Goal: Task Accomplishment & Management: Manage account settings

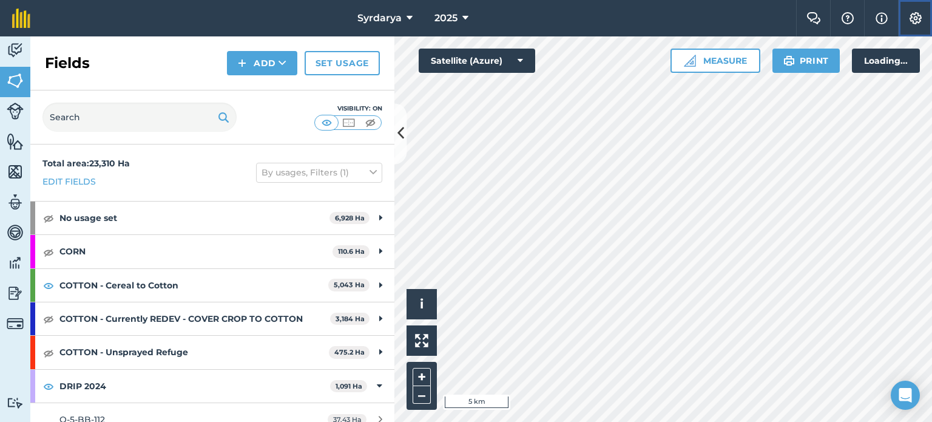
click at [916, 24] on img at bounding box center [915, 18] width 15 height 12
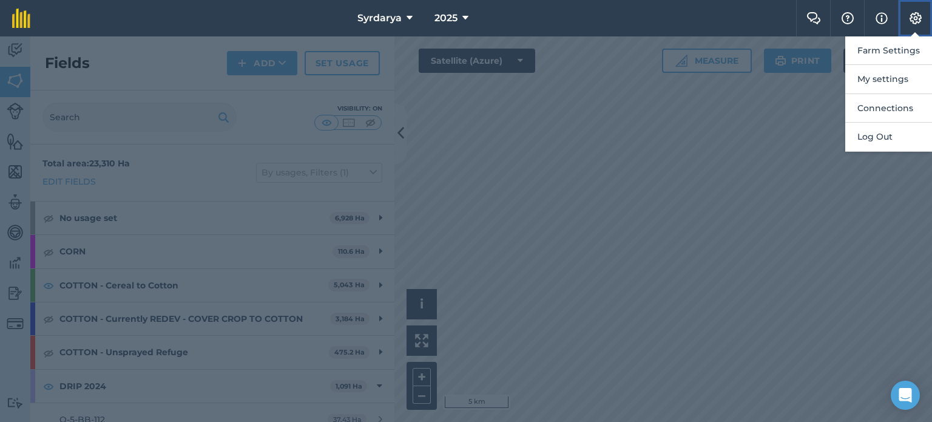
click at [916, 24] on img at bounding box center [915, 18] width 15 height 12
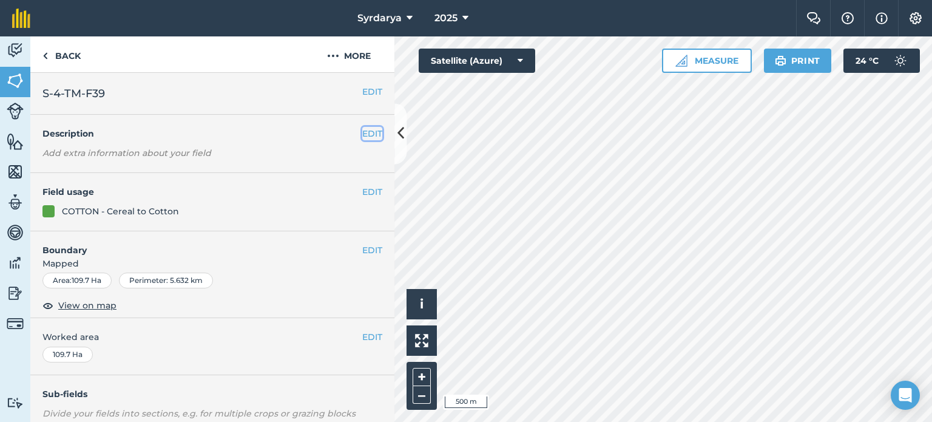
click at [366, 137] on button "EDIT" at bounding box center [372, 133] width 20 height 13
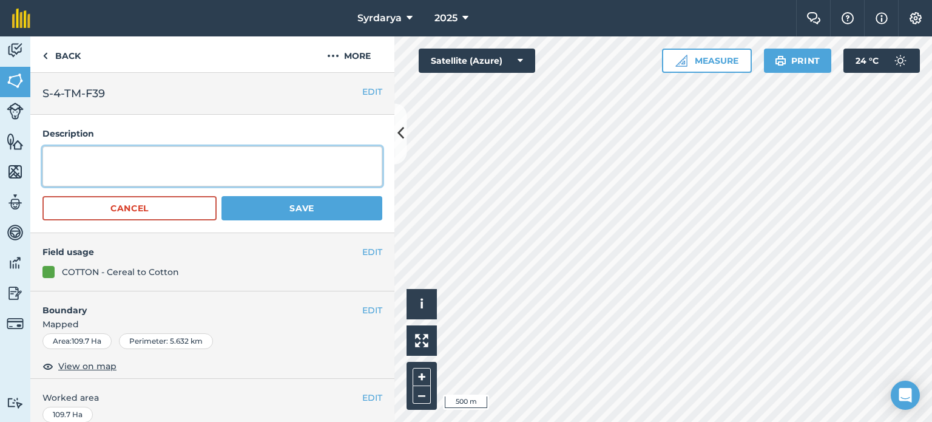
click at [144, 158] on textarea at bounding box center [212, 166] width 340 height 40
type textarea "Crop 2024-Wheat"
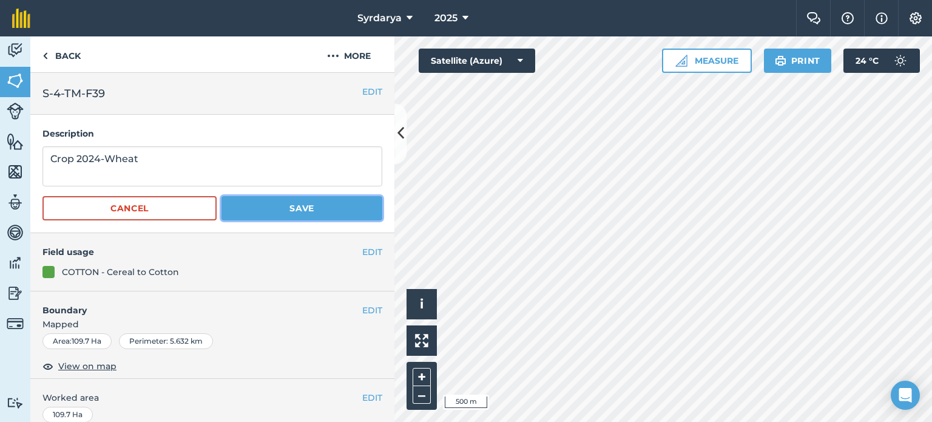
click at [358, 198] on button "Save" at bounding box center [301, 208] width 161 height 24
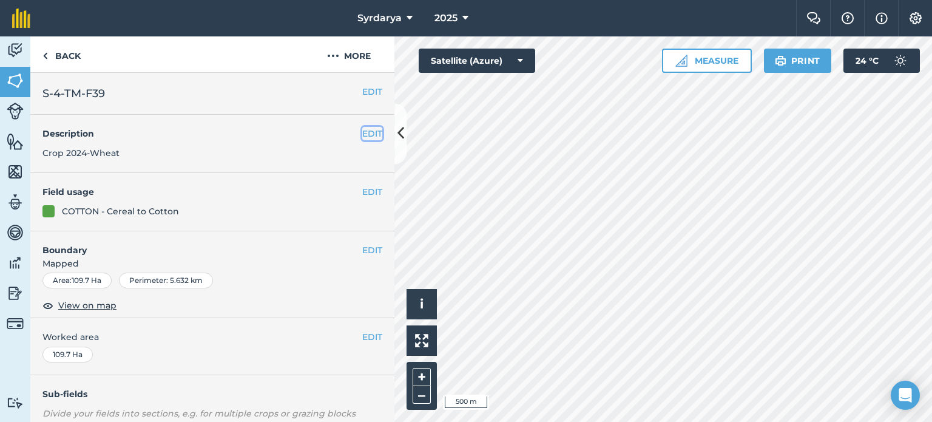
click at [362, 130] on button "EDIT" at bounding box center [372, 133] width 20 height 13
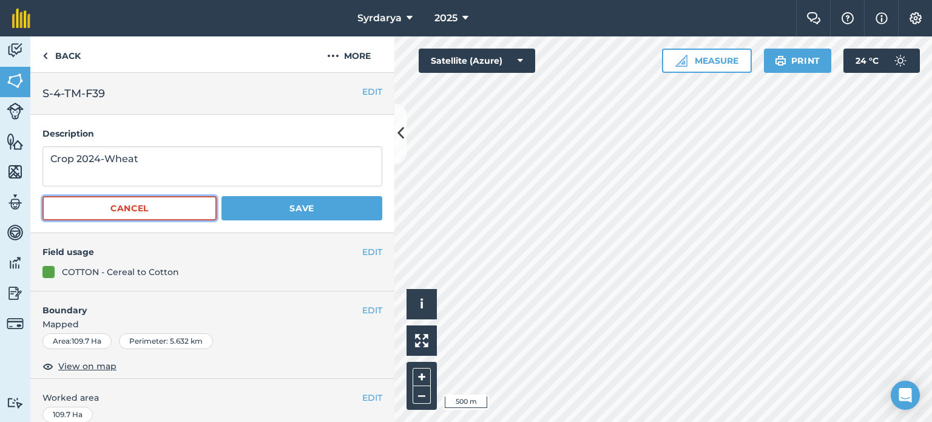
click at [166, 212] on button "Cancel" at bounding box center [129, 208] width 174 height 24
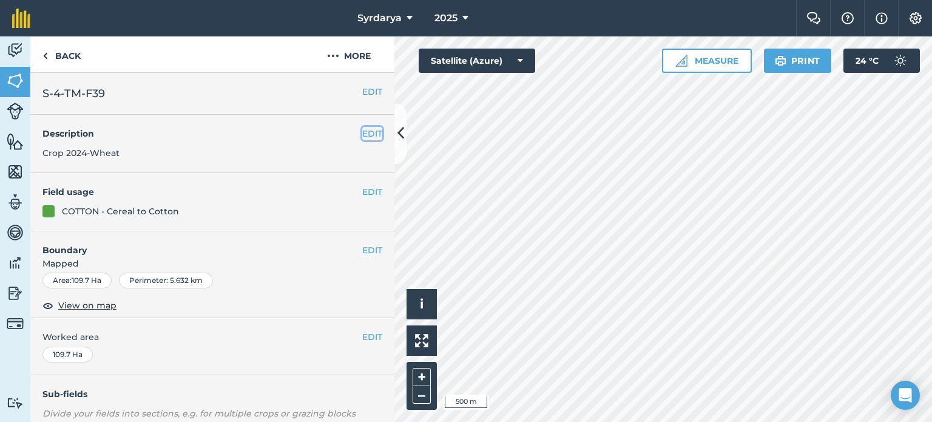
click at [362, 135] on button "EDIT" at bounding box center [372, 133] width 20 height 13
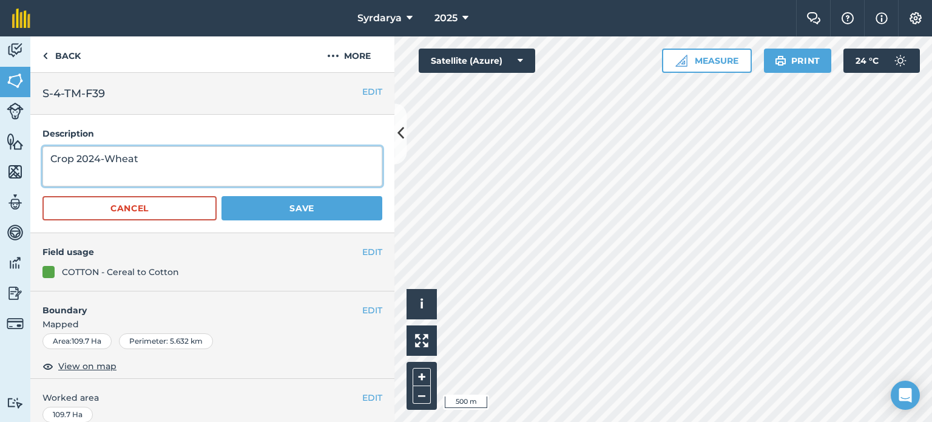
drag, startPoint x: 194, startPoint y: 161, endPoint x: 0, endPoint y: 132, distance: 196.3
click at [0, 132] on div "Activity Fields Livestock Features Maps Team Vehicles Data Reporting Billing Tu…" at bounding box center [466, 228] width 932 height 385
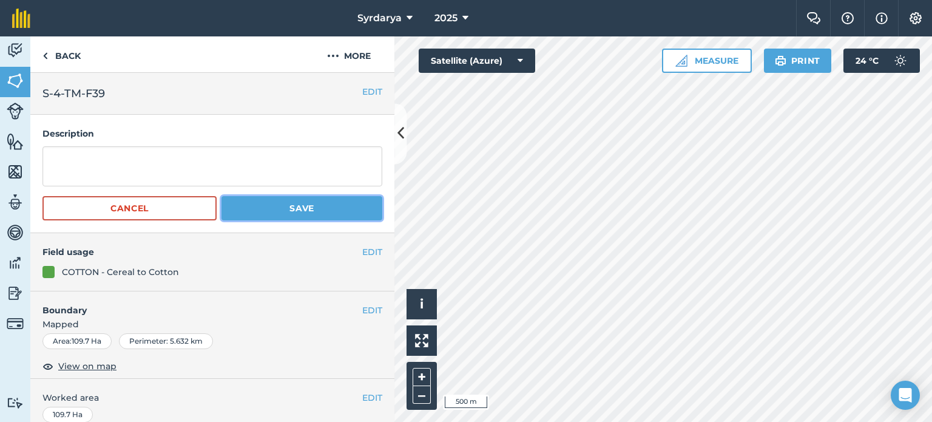
click at [277, 199] on button "Save" at bounding box center [301, 208] width 161 height 24
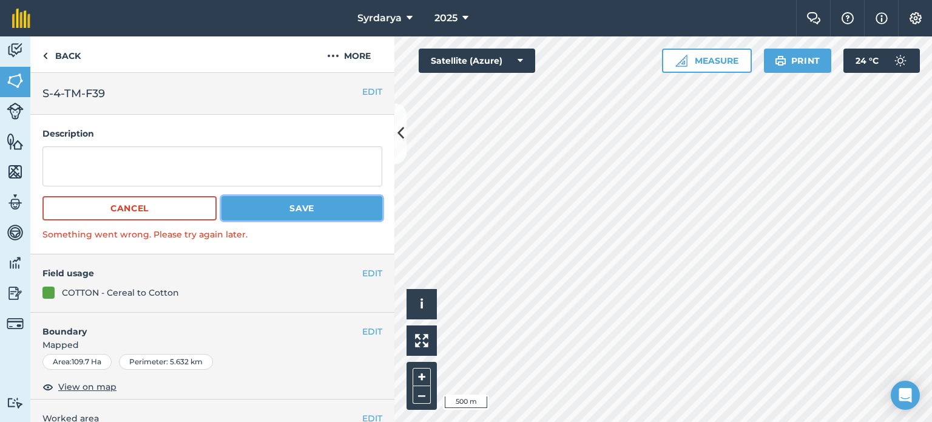
click at [283, 211] on button "Save" at bounding box center [301, 208] width 161 height 24
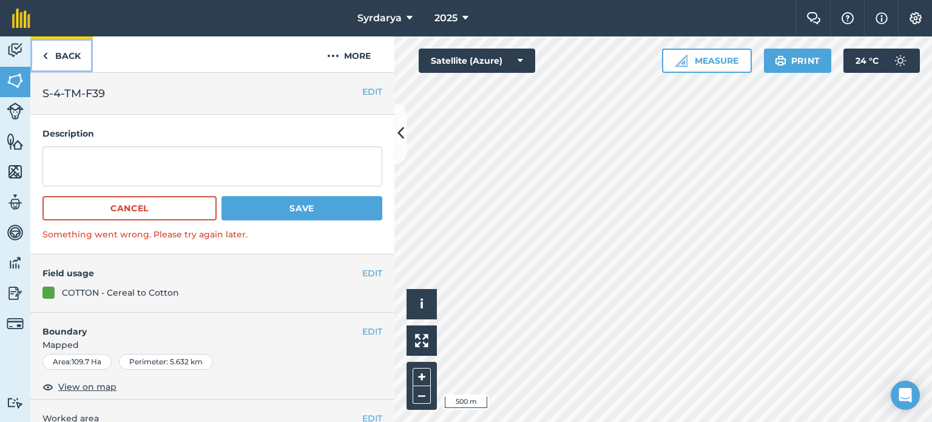
click at [46, 52] on img at bounding box center [44, 56] width 5 height 15
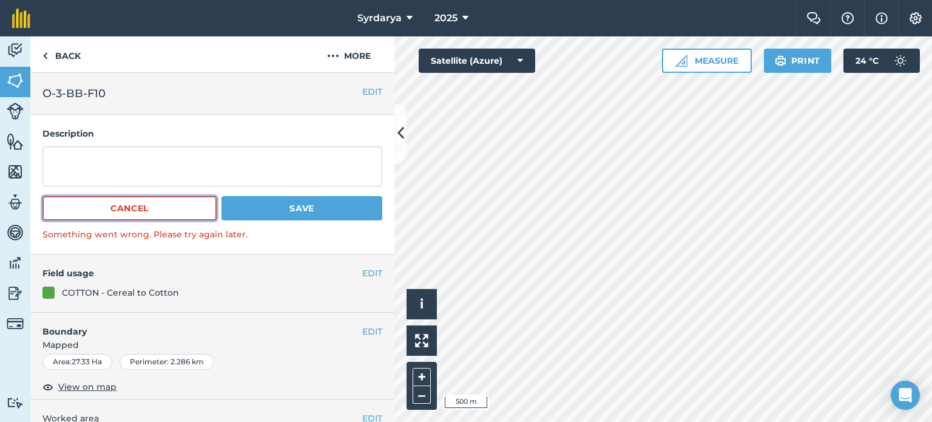
click at [137, 211] on button "Cancel" at bounding box center [129, 208] width 174 height 24
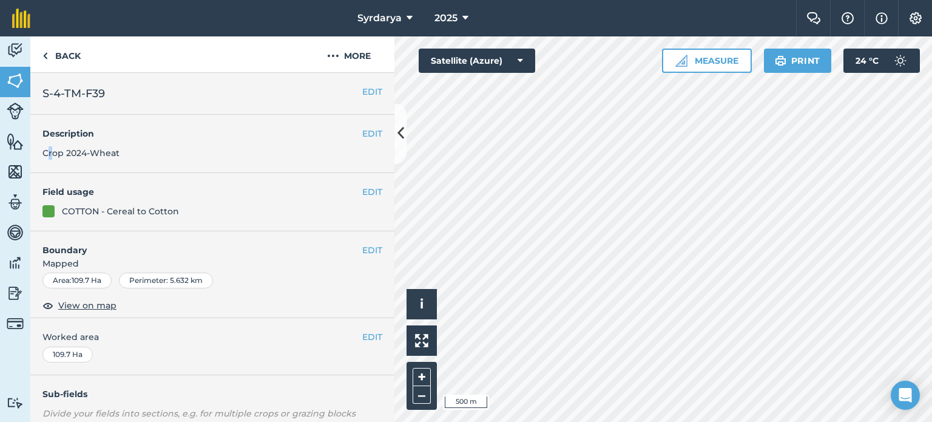
drag, startPoint x: 46, startPoint y: 148, endPoint x: 53, endPoint y: 149, distance: 7.3
click at [53, 149] on span "Crop 2024-Wheat" at bounding box center [80, 152] width 77 height 11
click at [350, 130] on h4 "Description" at bounding box center [212, 133] width 340 height 13
click at [362, 130] on button "EDIT" at bounding box center [372, 133] width 20 height 13
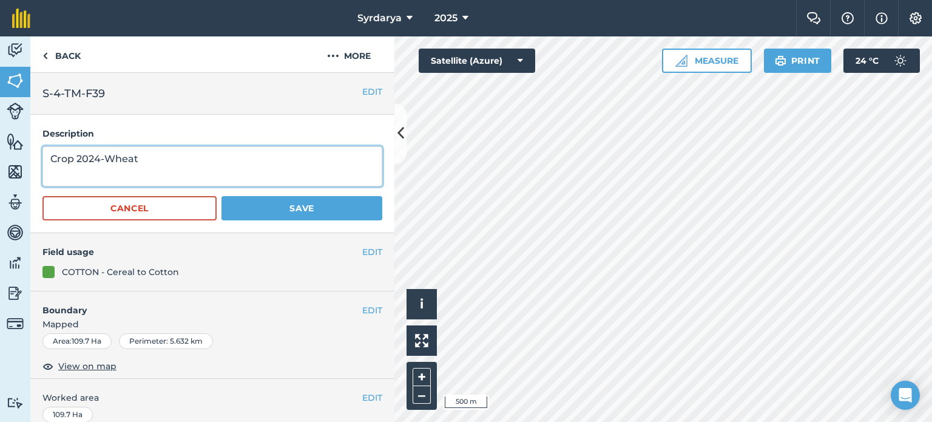
drag, startPoint x: 181, startPoint y: 161, endPoint x: 0, endPoint y: 114, distance: 186.8
click at [0, 114] on div "Activity Fields Livestock Features Maps Team Vehicles Data Reporting Billing Tu…" at bounding box center [466, 228] width 932 height 385
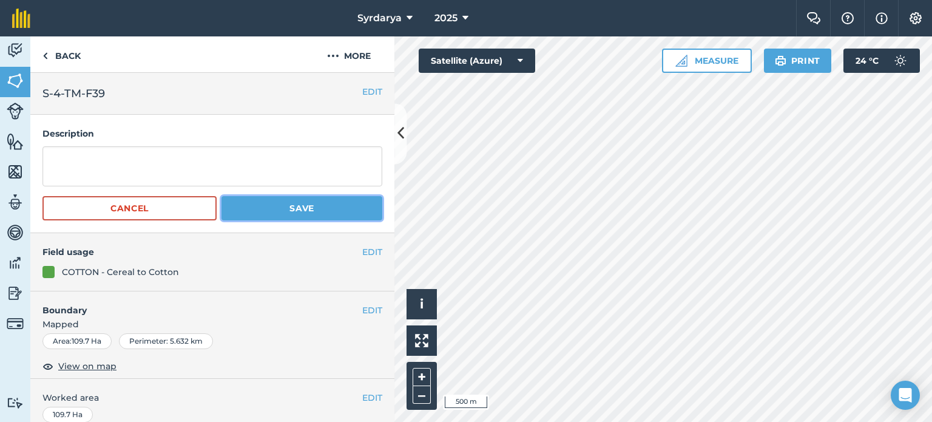
click at [345, 218] on button "Save" at bounding box center [301, 208] width 161 height 24
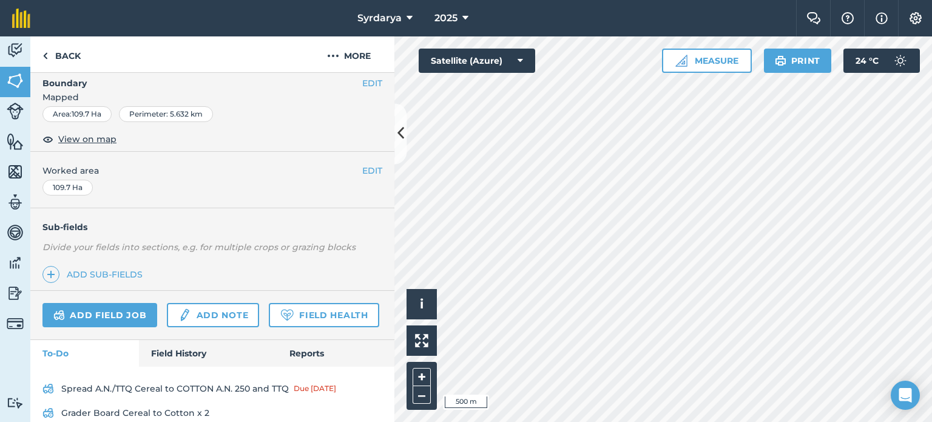
scroll to position [182, 0]
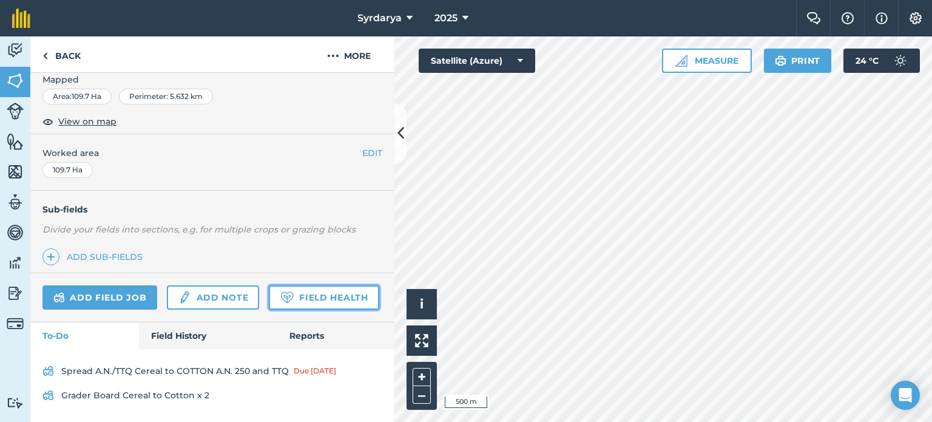
click at [269, 309] on link "Field Health" at bounding box center [324, 297] width 110 height 24
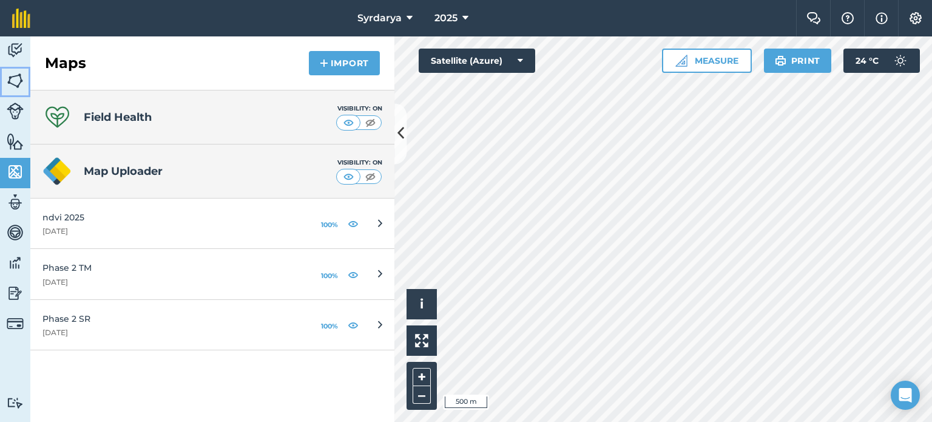
click at [15, 79] on img at bounding box center [15, 81] width 17 height 18
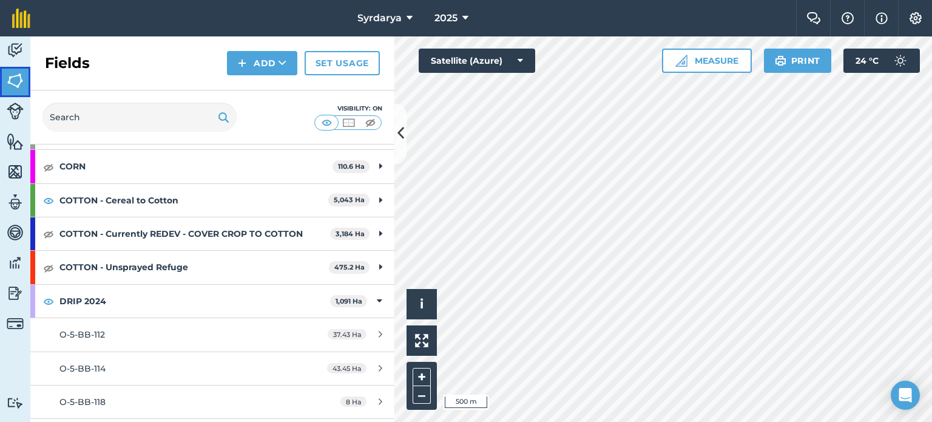
scroll to position [182, 0]
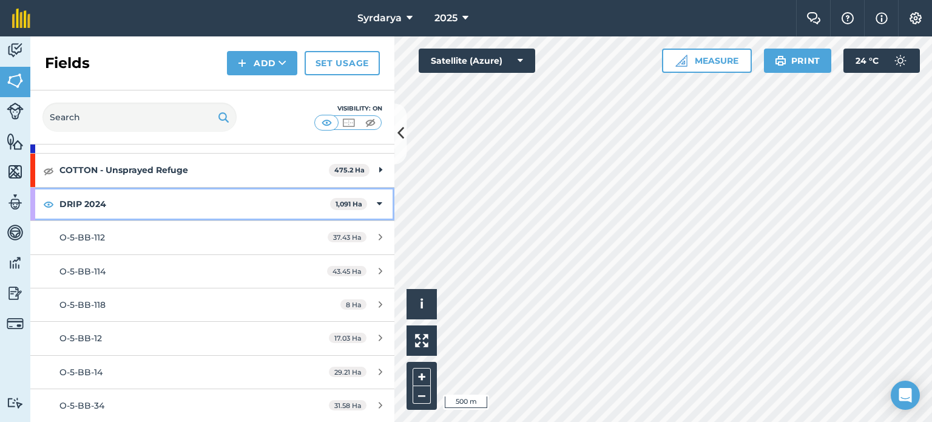
click at [377, 202] on icon at bounding box center [379, 203] width 5 height 13
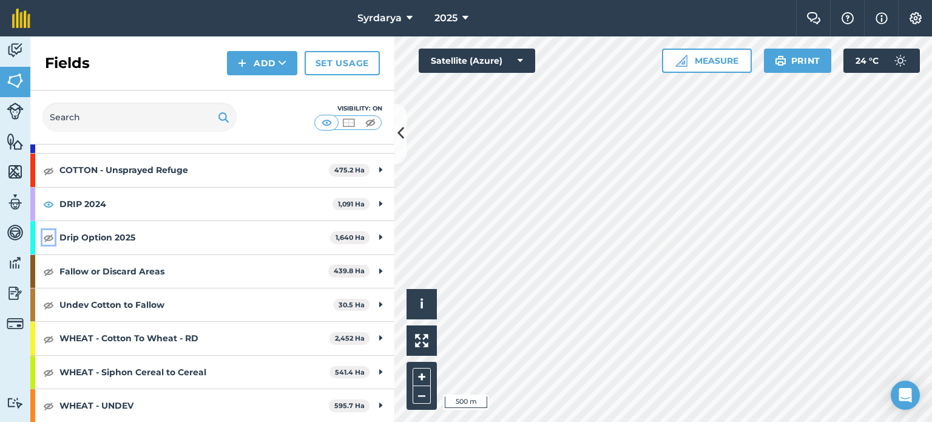
click at [49, 237] on img at bounding box center [48, 237] width 11 height 15
click at [48, 271] on img at bounding box center [48, 271] width 11 height 15
click at [49, 304] on img at bounding box center [48, 304] width 11 height 15
click at [52, 338] on img at bounding box center [48, 338] width 11 height 15
click at [400, 147] on button at bounding box center [400, 133] width 12 height 61
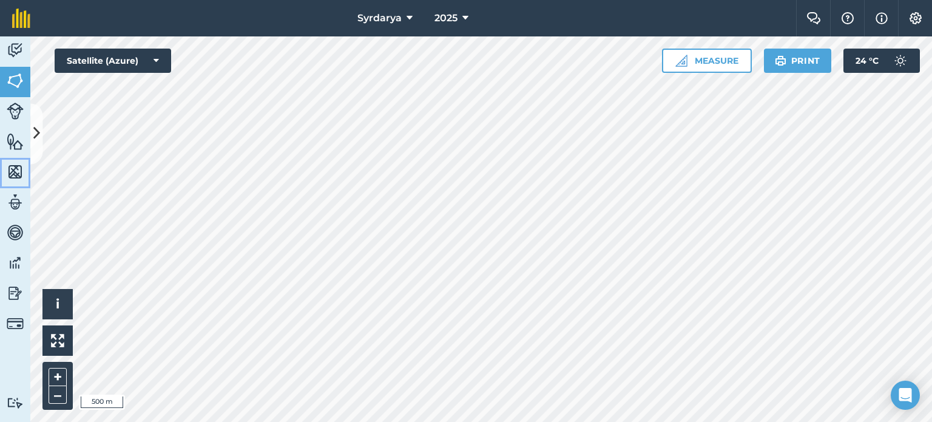
click at [8, 181] on link "Maps" at bounding box center [15, 173] width 30 height 30
click at [36, 137] on icon at bounding box center [36, 133] width 7 height 21
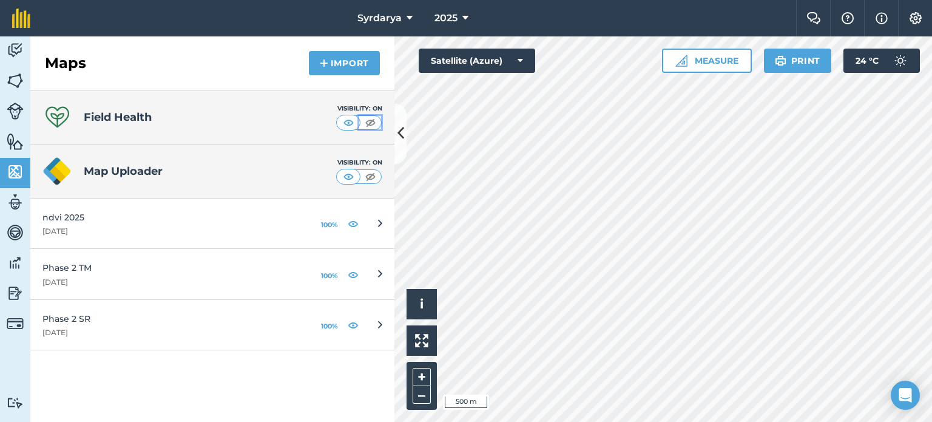
click at [370, 118] on img at bounding box center [370, 123] width 15 height 12
click at [350, 122] on img at bounding box center [348, 123] width 15 height 12
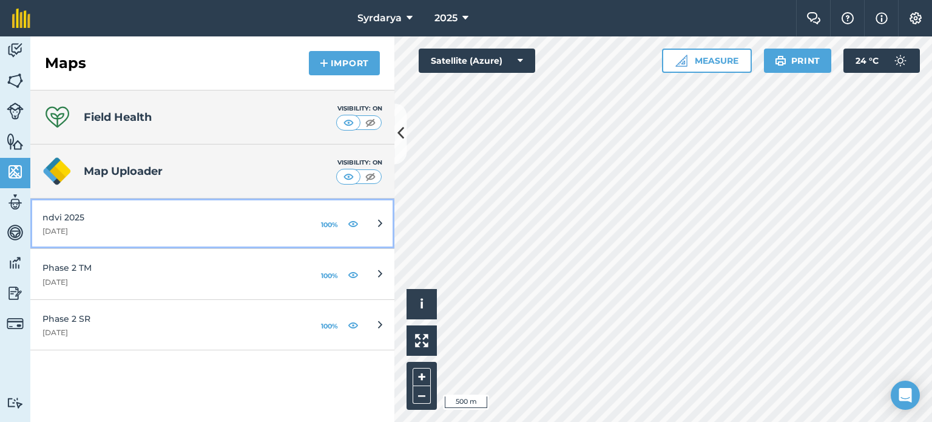
click at [161, 232] on div "[DATE]" at bounding box center [170, 231] width 257 height 10
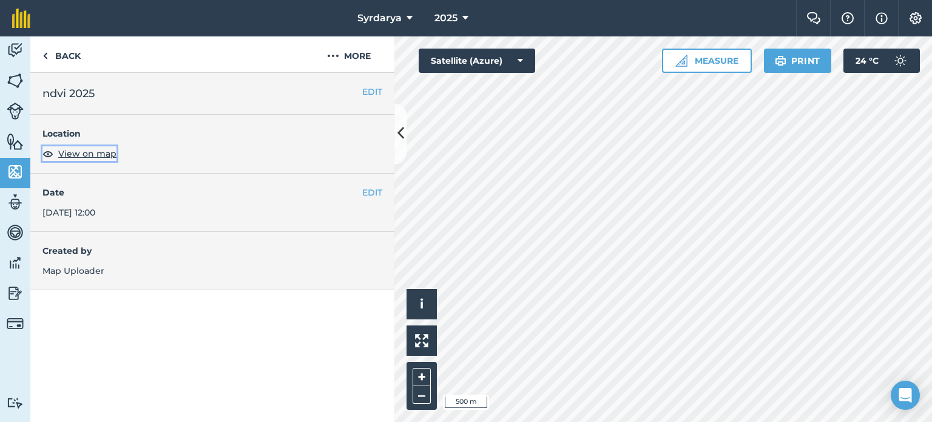
click at [84, 156] on span "View on map" at bounding box center [87, 153] width 58 height 13
click at [464, 14] on icon at bounding box center [465, 18] width 6 height 15
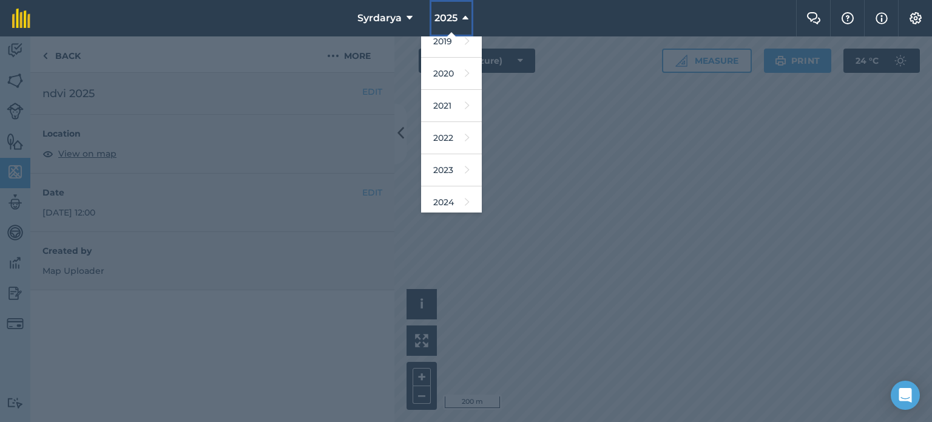
scroll to position [144, 0]
click at [452, 167] on link "2026" at bounding box center [451, 166] width 61 height 32
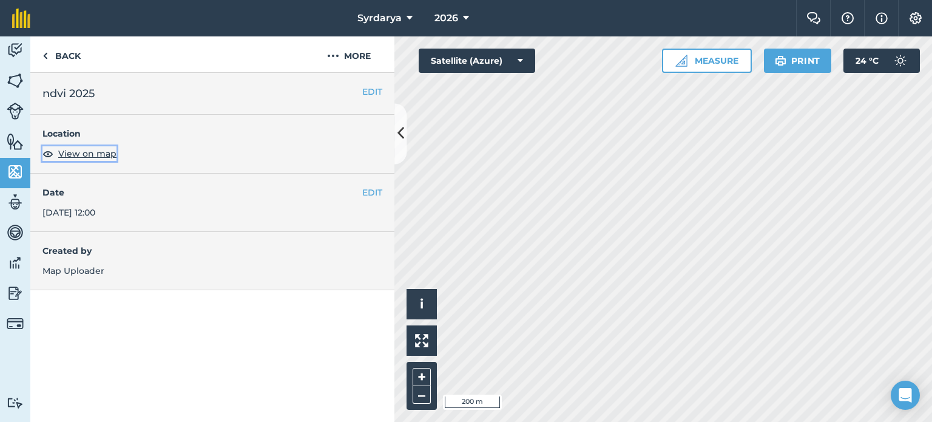
click at [104, 157] on span "View on map" at bounding box center [87, 153] width 58 height 13
click at [464, 16] on icon at bounding box center [466, 18] width 6 height 15
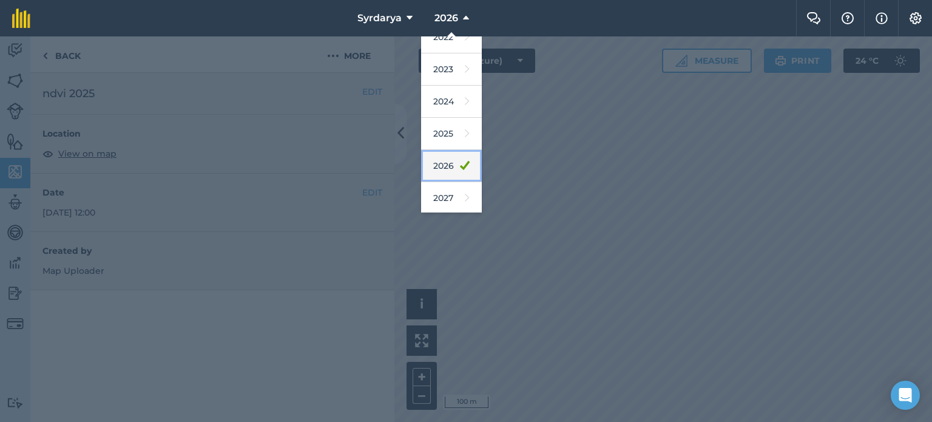
click at [460, 166] on icon at bounding box center [465, 165] width 10 height 17
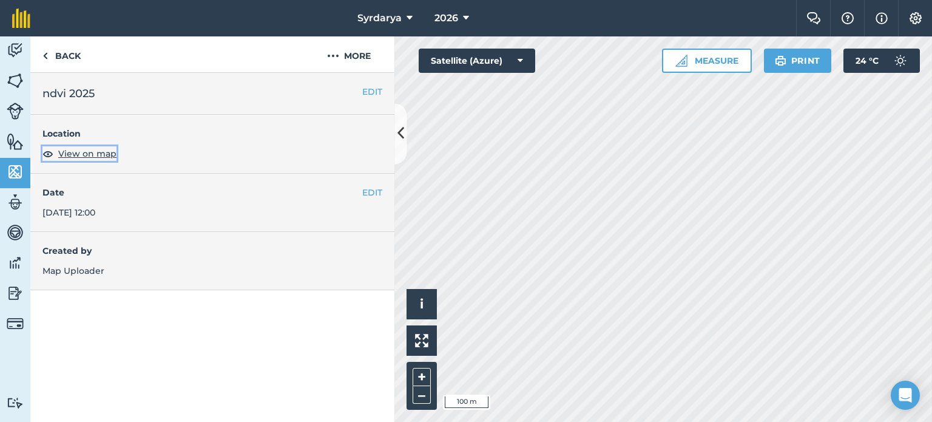
click at [90, 152] on span "View on map" at bounding box center [87, 153] width 58 height 13
click at [338, 59] on img at bounding box center [333, 56] width 12 height 15
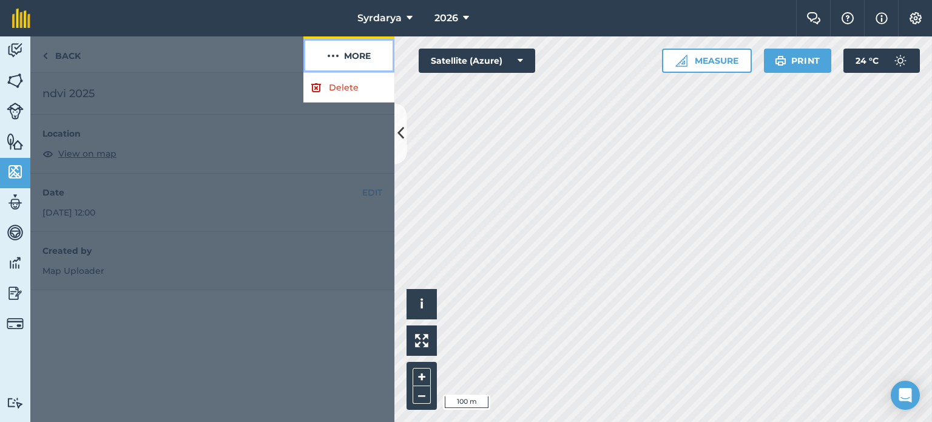
click at [338, 59] on img at bounding box center [333, 56] width 12 height 15
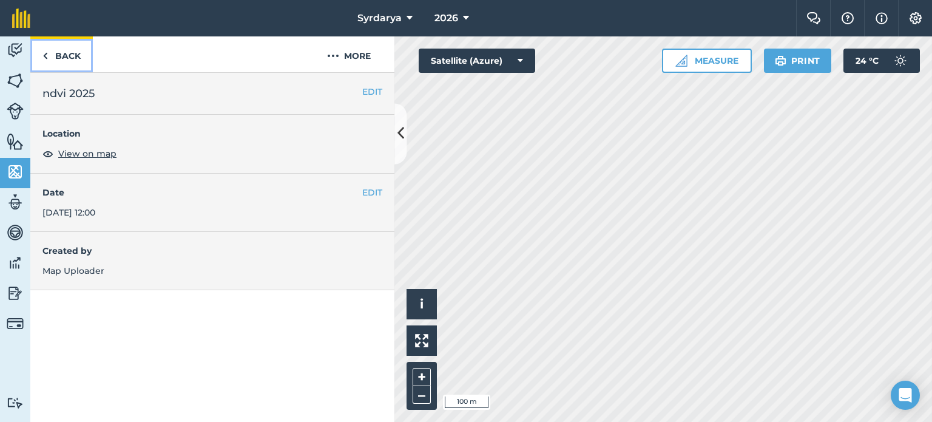
click at [52, 59] on link "Back" at bounding box center [61, 54] width 62 height 36
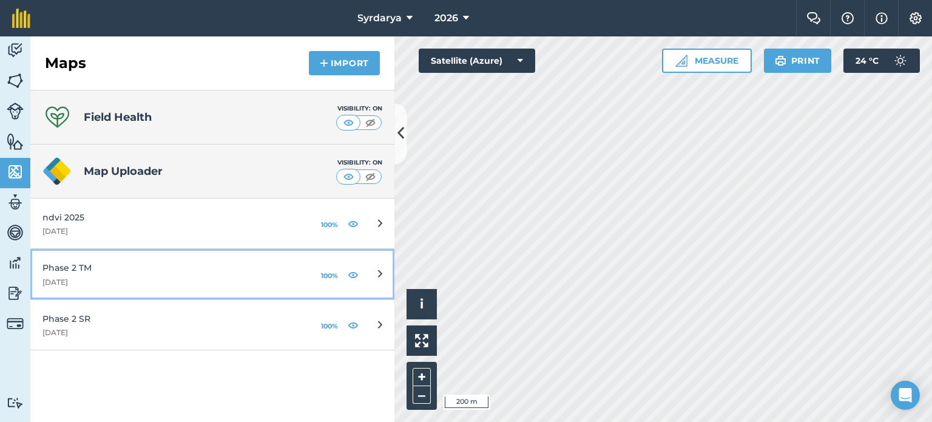
click at [79, 271] on div "Phase 2 TM" at bounding box center [170, 267] width 257 height 13
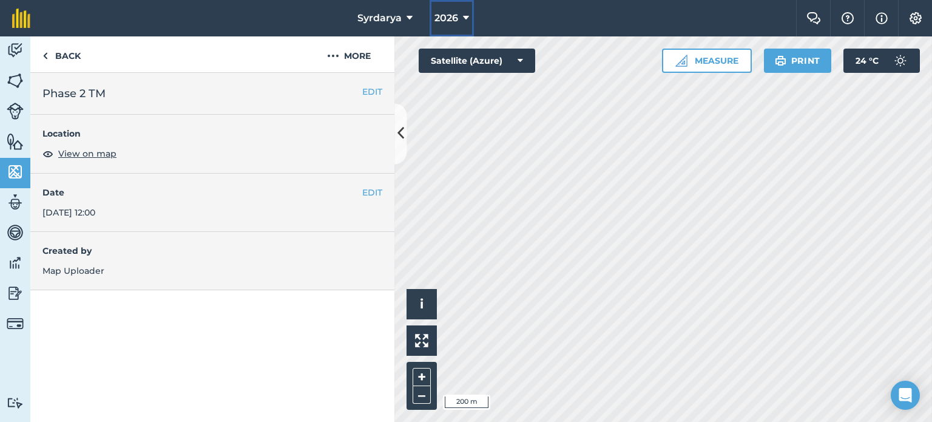
click at [464, 14] on icon at bounding box center [466, 18] width 6 height 15
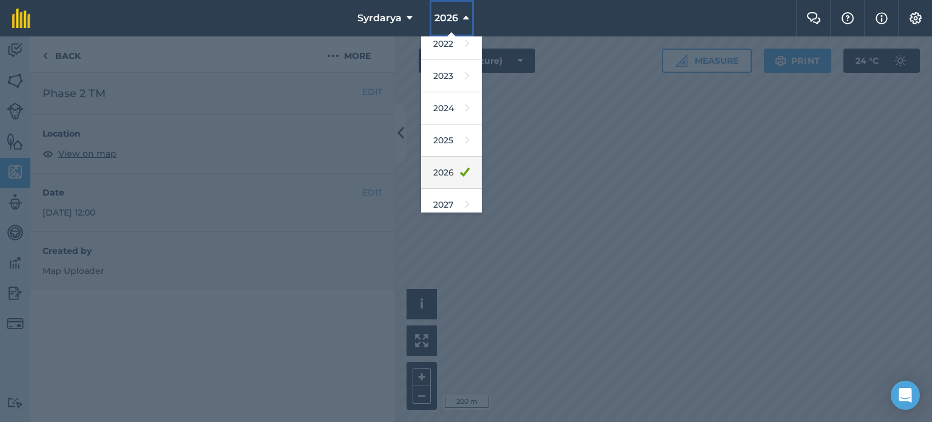
scroll to position [144, 0]
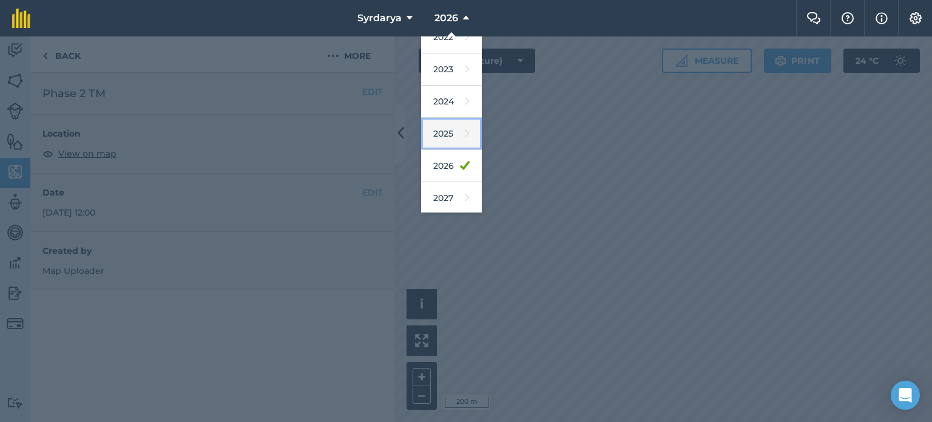
click at [452, 133] on link "2025" at bounding box center [451, 134] width 61 height 32
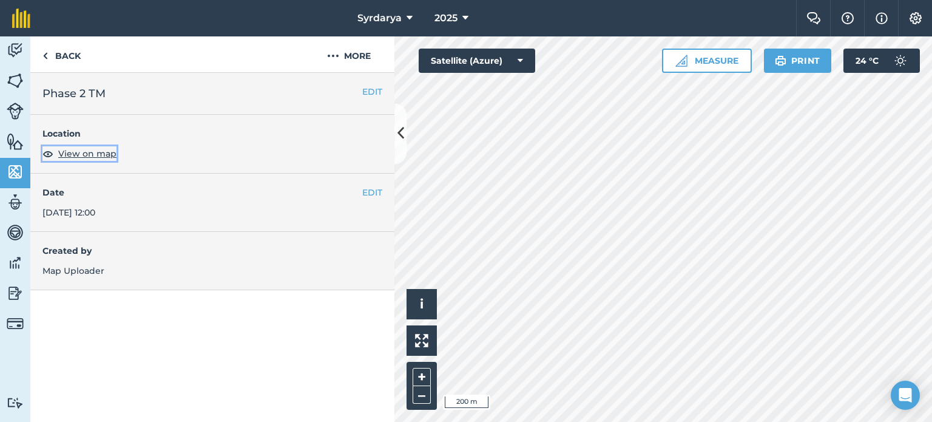
click at [81, 152] on span "View on map" at bounding box center [87, 153] width 58 height 13
click at [64, 52] on link "Back" at bounding box center [61, 54] width 62 height 36
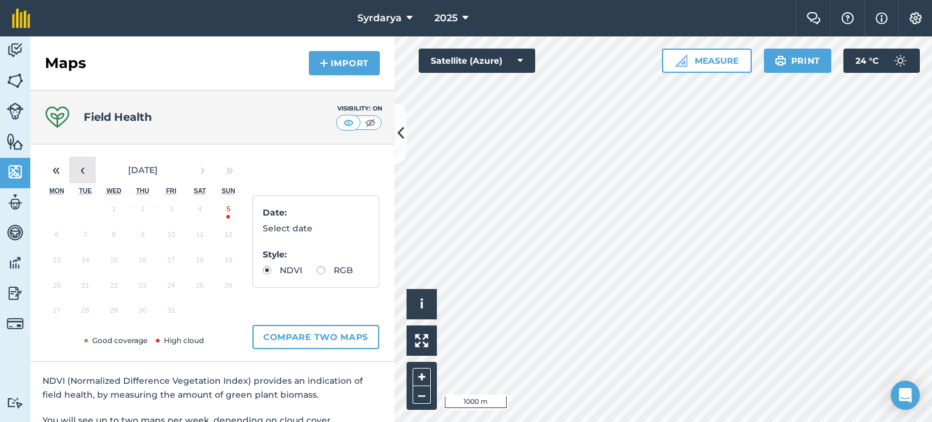
click at [89, 166] on button "‹" at bounding box center [82, 170] width 27 height 27
click at [133, 288] on button "25" at bounding box center [142, 287] width 29 height 25
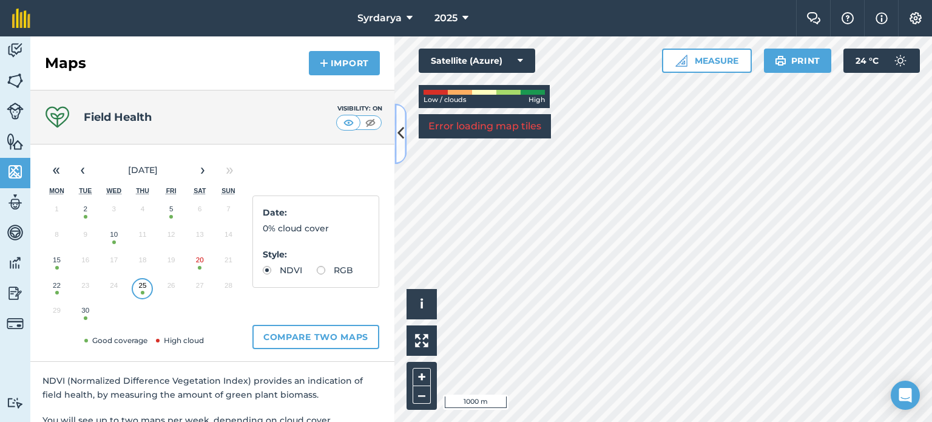
click at [403, 130] on icon at bounding box center [400, 133] width 7 height 21
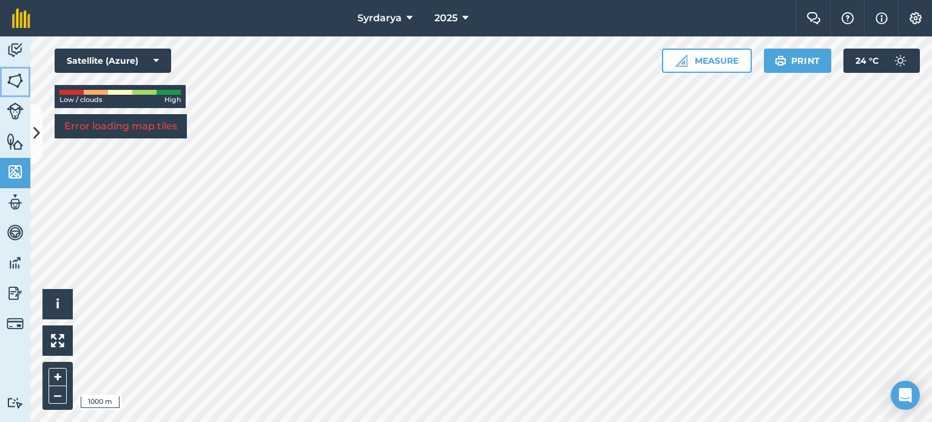
click at [18, 75] on img at bounding box center [15, 81] width 17 height 18
click at [448, 16] on span "2025" at bounding box center [445, 18] width 23 height 15
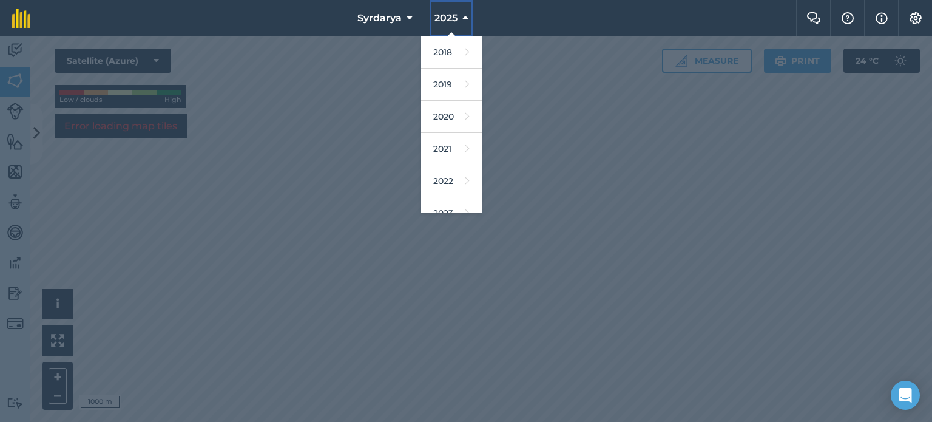
scroll to position [144, 0]
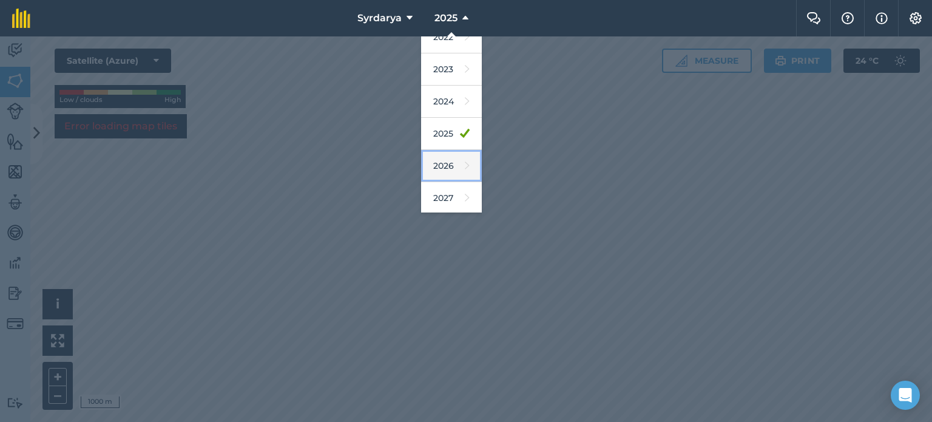
click at [465, 166] on icon at bounding box center [467, 165] width 5 height 17
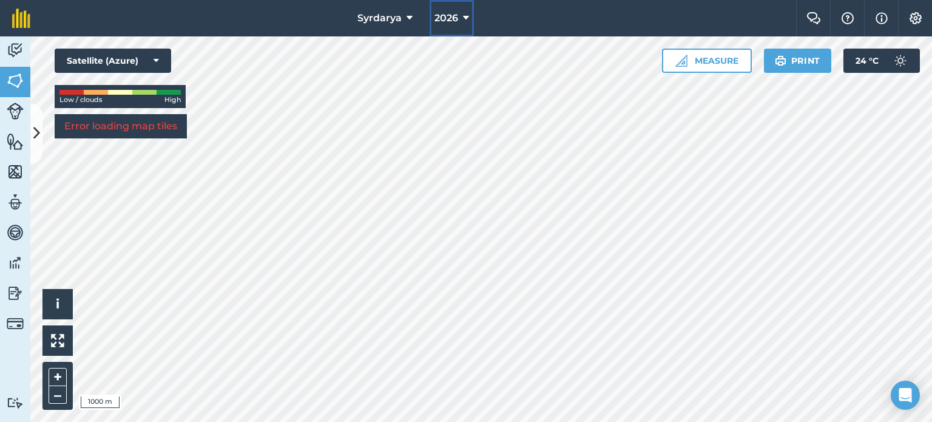
click at [468, 22] on icon at bounding box center [466, 18] width 6 height 15
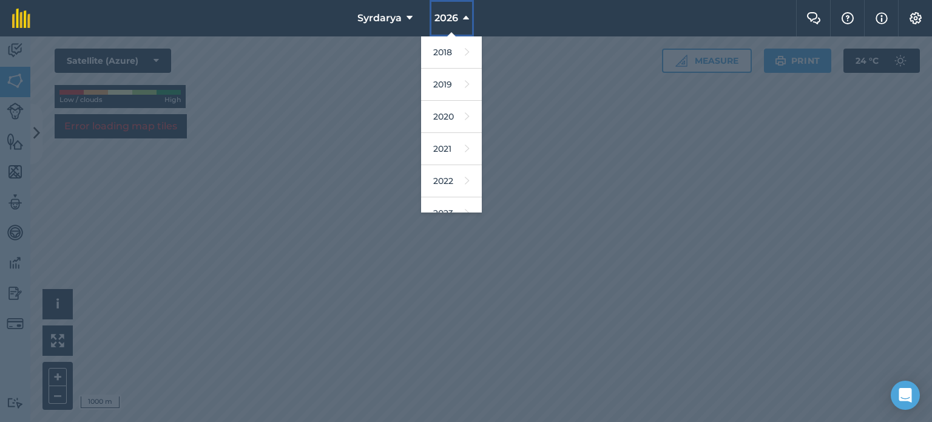
scroll to position [32, 0]
click at [522, 121] on div at bounding box center [466, 228] width 932 height 385
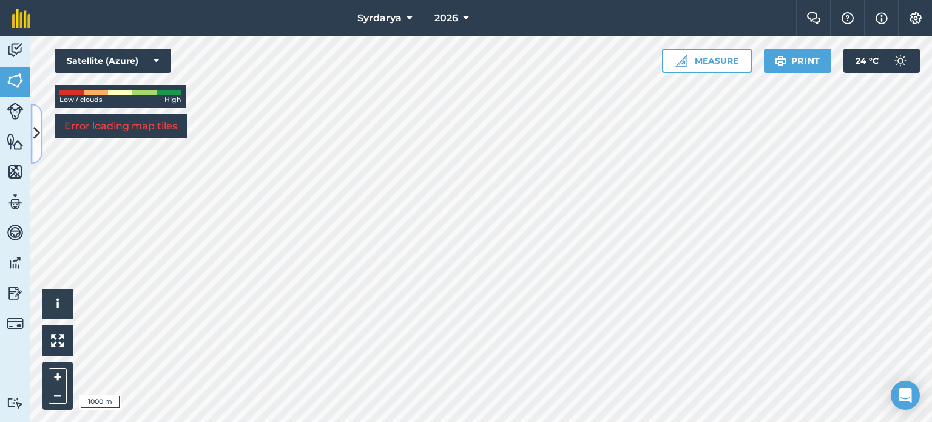
click at [32, 135] on button at bounding box center [36, 133] width 12 height 61
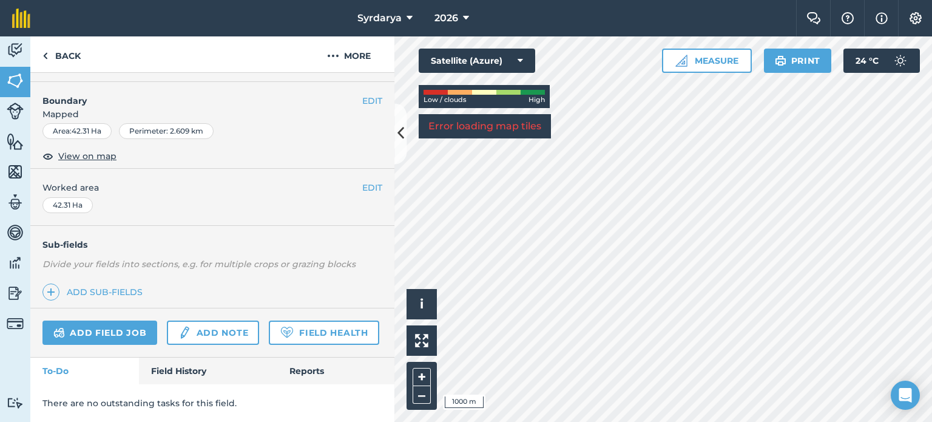
scroll to position [181, 0]
click at [403, 140] on icon at bounding box center [400, 133] width 7 height 21
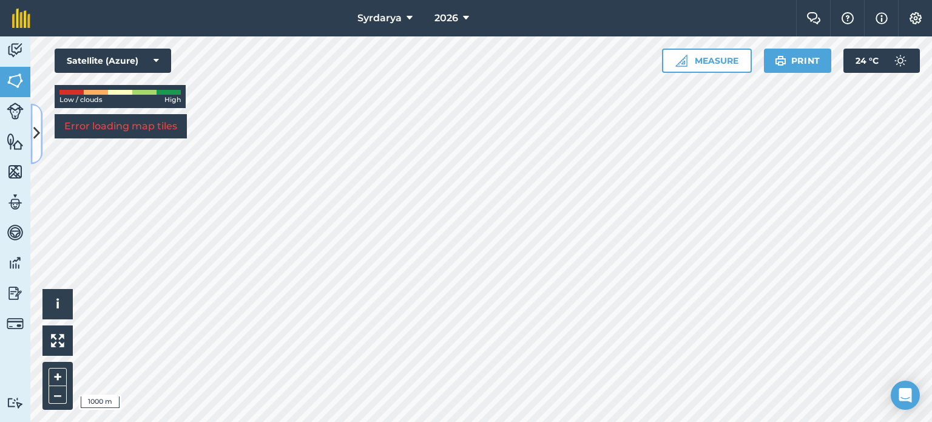
click at [36, 143] on icon at bounding box center [36, 133] width 7 height 21
